Goal: Task Accomplishment & Management: Manage account settings

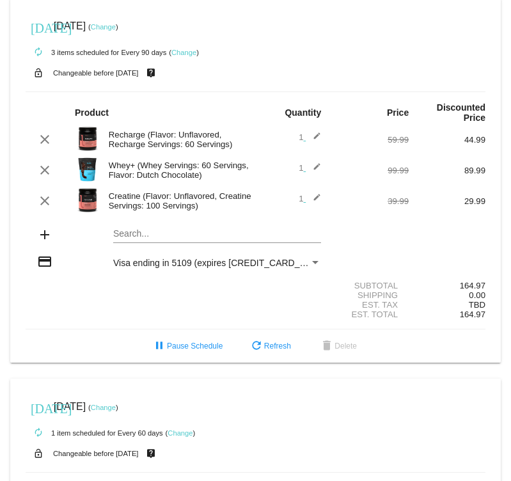
scroll to position [323, 0]
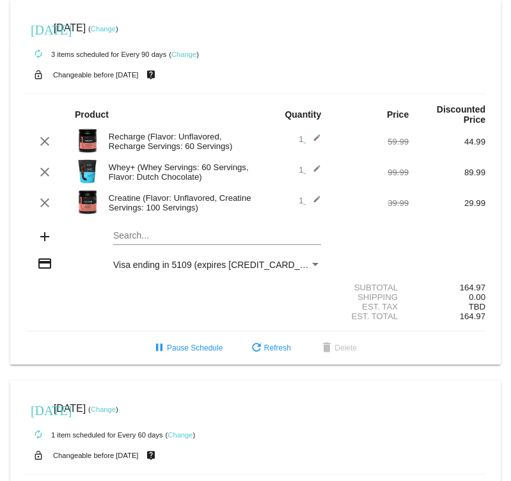
click at [116, 32] on link "Change" at bounding box center [103, 29] width 25 height 8
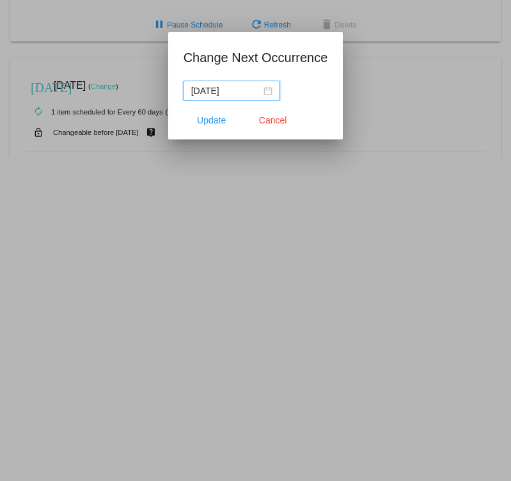
click at [257, 92] on div "[DATE]" at bounding box center [231, 91] width 81 height 14
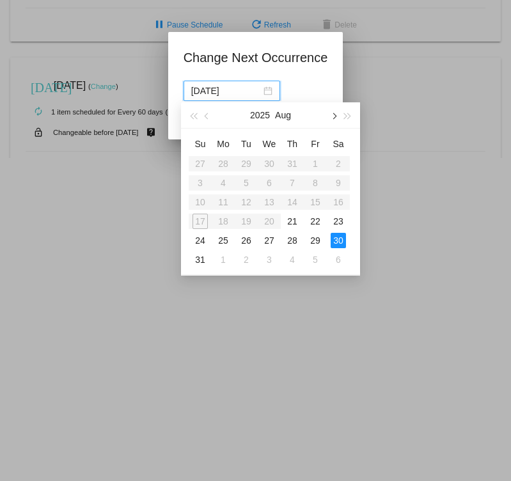
click at [337, 118] on button "button" at bounding box center [333, 115] width 14 height 26
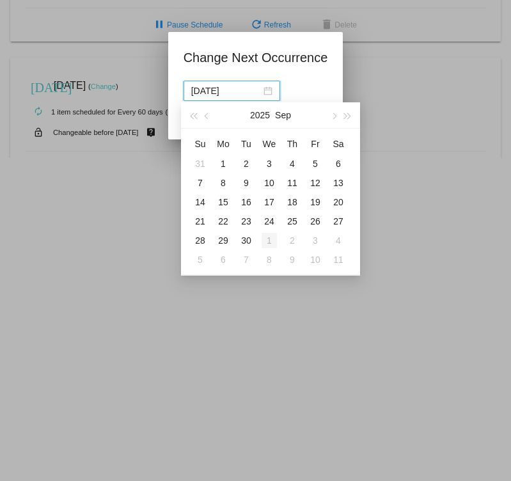
click at [270, 242] on div "1" at bounding box center [268, 240] width 15 height 15
type input "[DATE]"
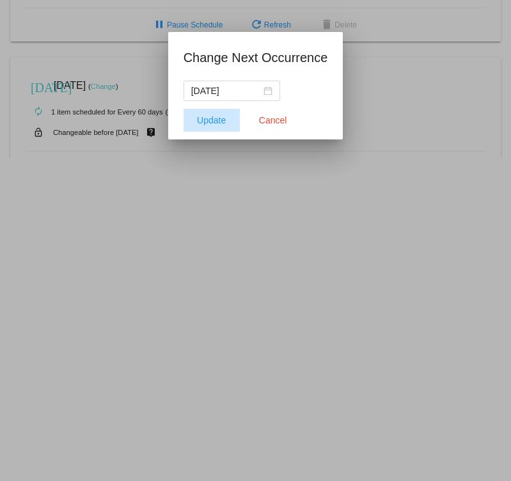
click at [210, 122] on span "Update" at bounding box center [211, 120] width 29 height 10
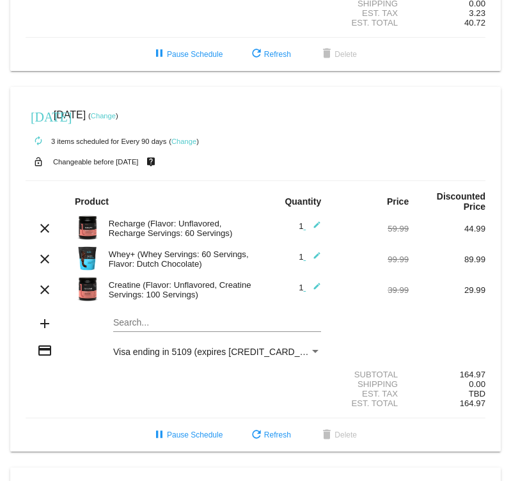
scroll to position [380, 0]
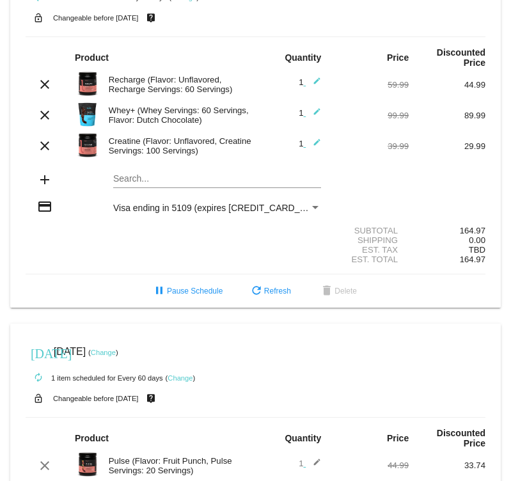
click at [116, 356] on link "Change" at bounding box center [103, 352] width 25 height 8
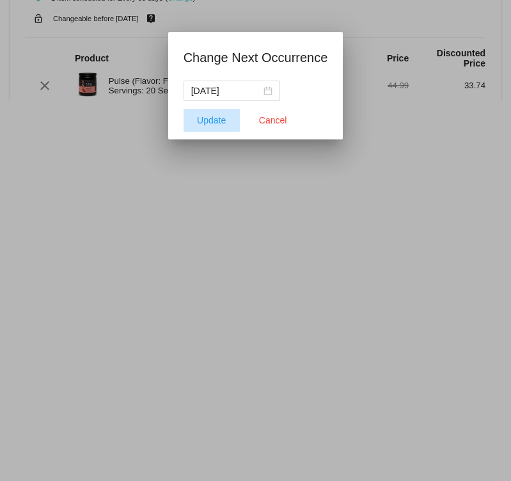
click at [210, 124] on span "Update" at bounding box center [211, 120] width 29 height 10
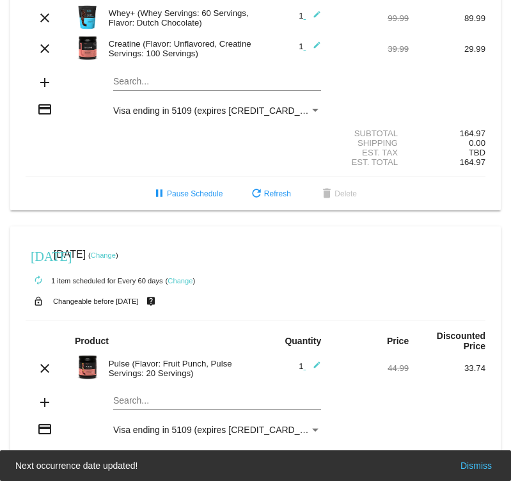
scroll to position [557, 0]
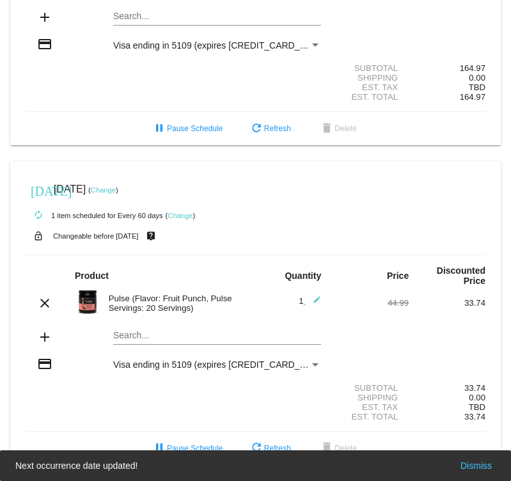
click at [118, 179] on div "[DATE] [DATE] ( Change )" at bounding box center [255, 189] width 459 height 26
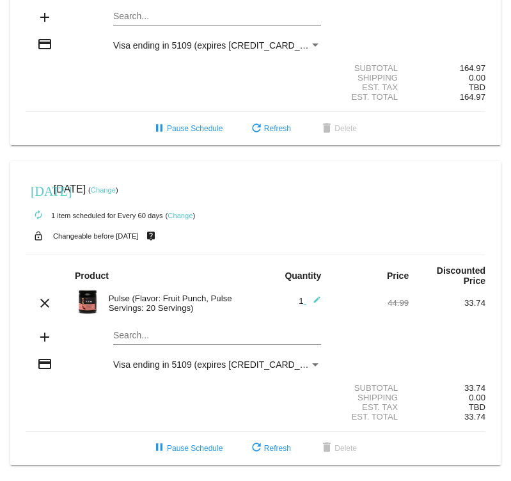
click at [116, 186] on link "Change" at bounding box center [103, 190] width 25 height 8
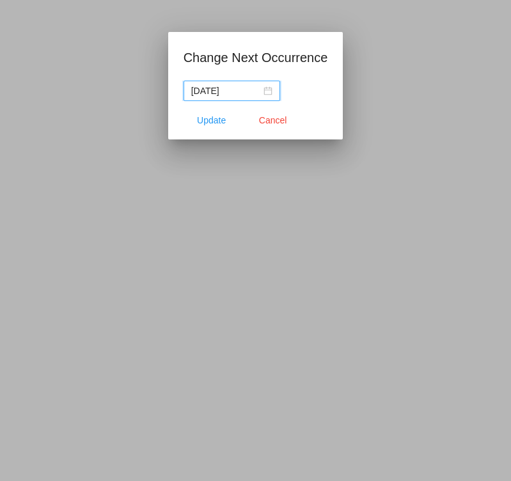
click at [253, 94] on div "[DATE]" at bounding box center [231, 91] width 81 height 14
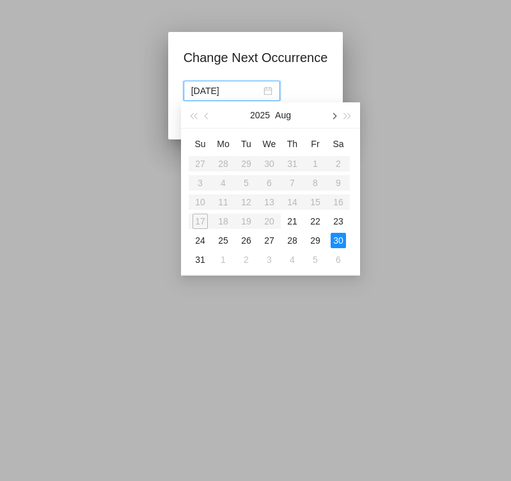
click at [334, 114] on span "button" at bounding box center [333, 116] width 6 height 6
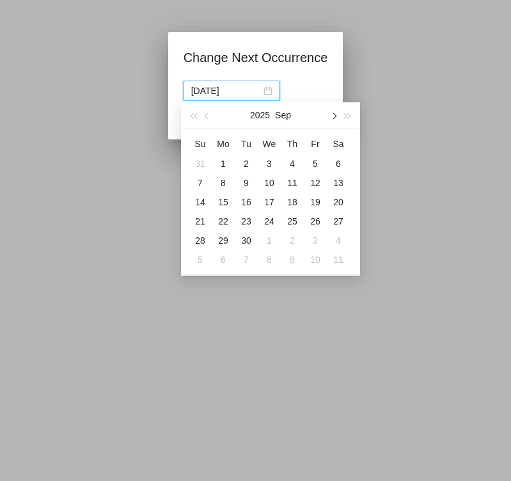
click at [334, 114] on span "button" at bounding box center [333, 116] width 6 height 6
click at [266, 164] on div "1" at bounding box center [268, 163] width 15 height 15
type input "[DATE]"
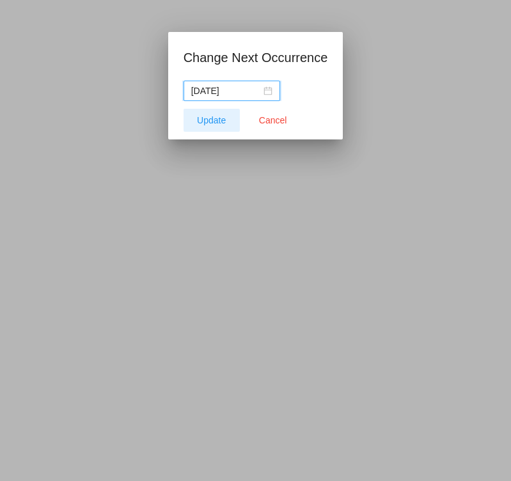
click at [208, 125] on button "Update" at bounding box center [211, 120] width 56 height 23
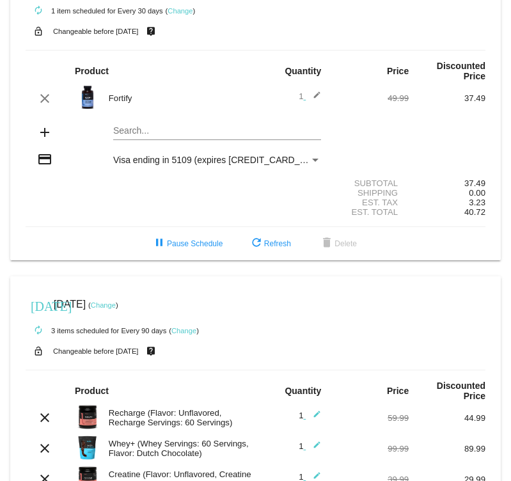
scroll to position [0, 0]
